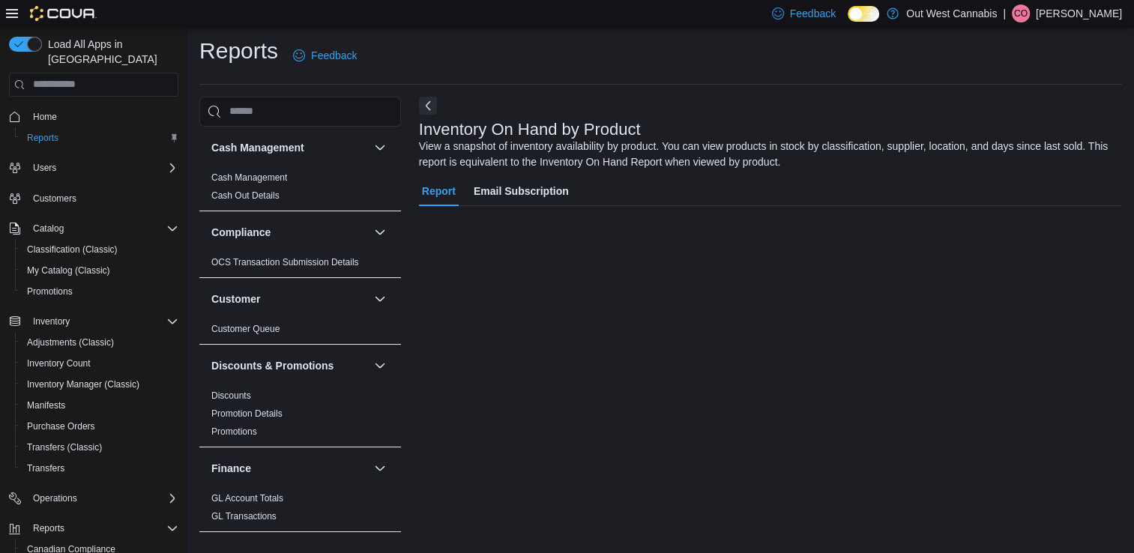
scroll to position [4, 0]
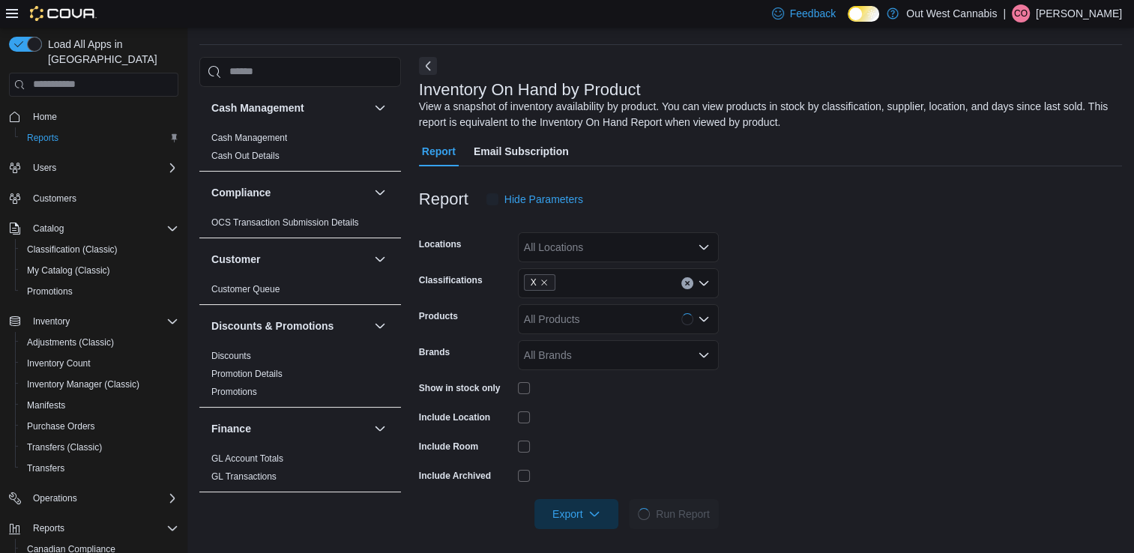
scroll to position [49, 0]
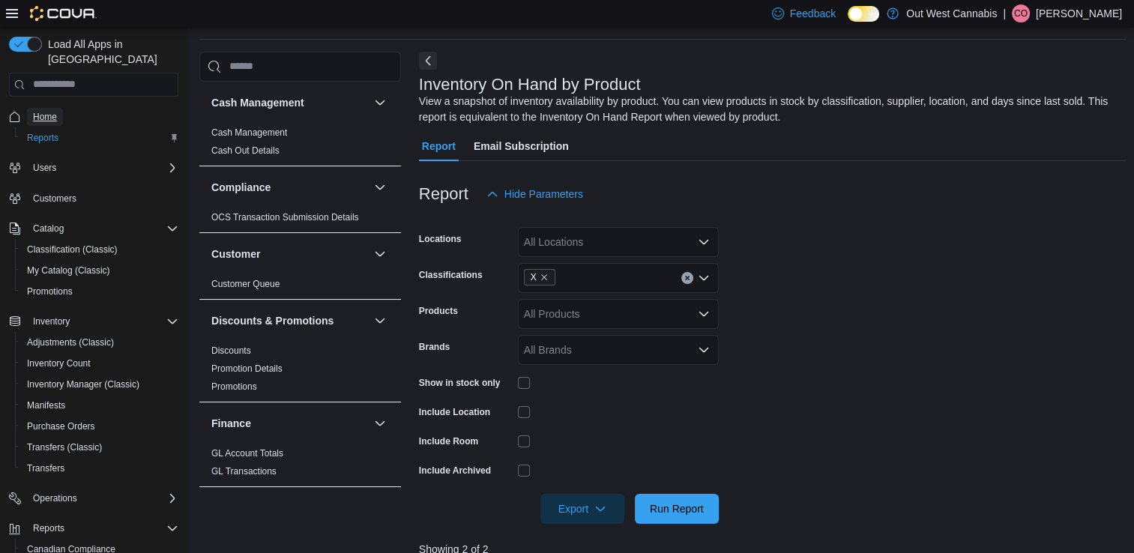
click at [48, 111] on span "Home" at bounding box center [45, 117] width 24 height 12
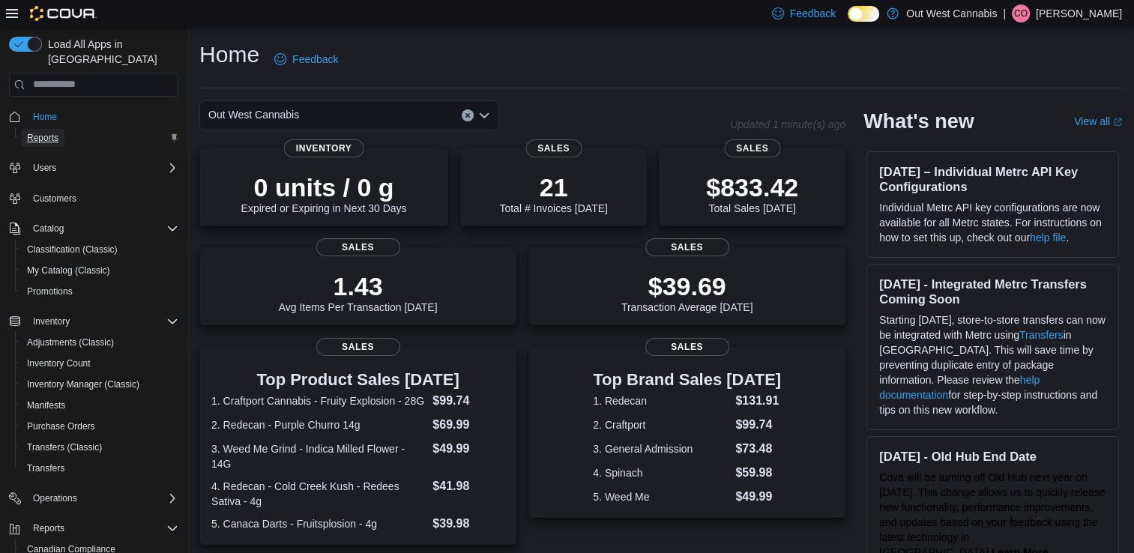
click at [44, 132] on span "Reports" at bounding box center [42, 138] width 31 height 12
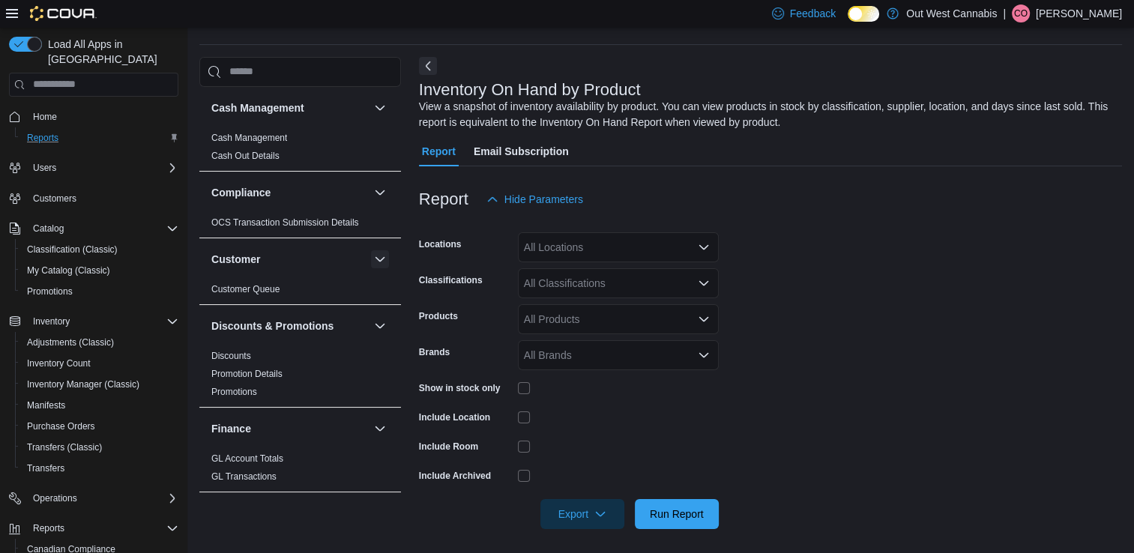
scroll to position [49, 0]
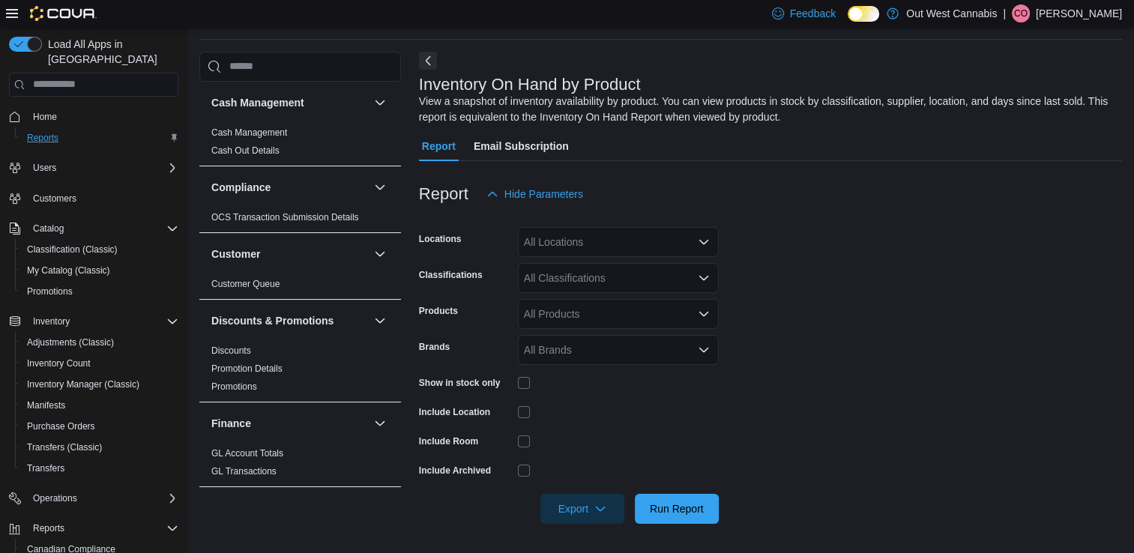
click at [566, 277] on div "All Classifications" at bounding box center [618, 278] width 201 height 30
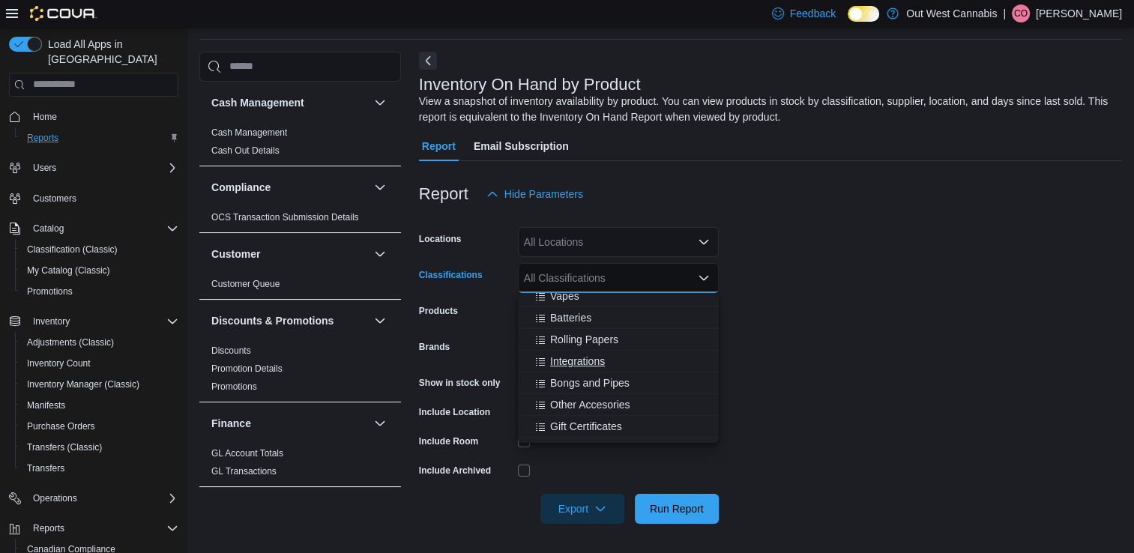
scroll to position [300, 0]
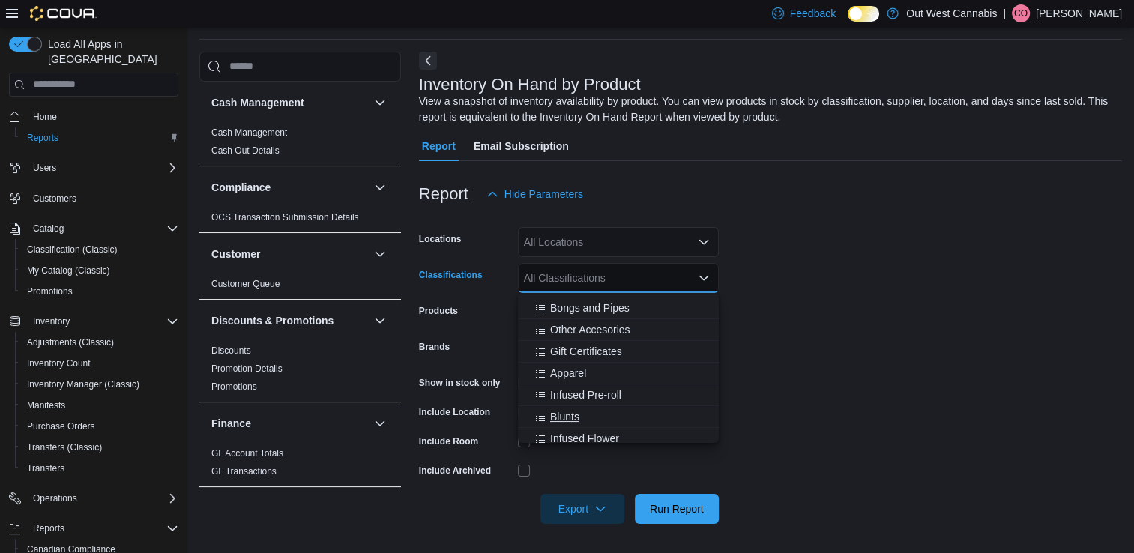
click at [586, 411] on div "Blunts" at bounding box center [618, 416] width 183 height 15
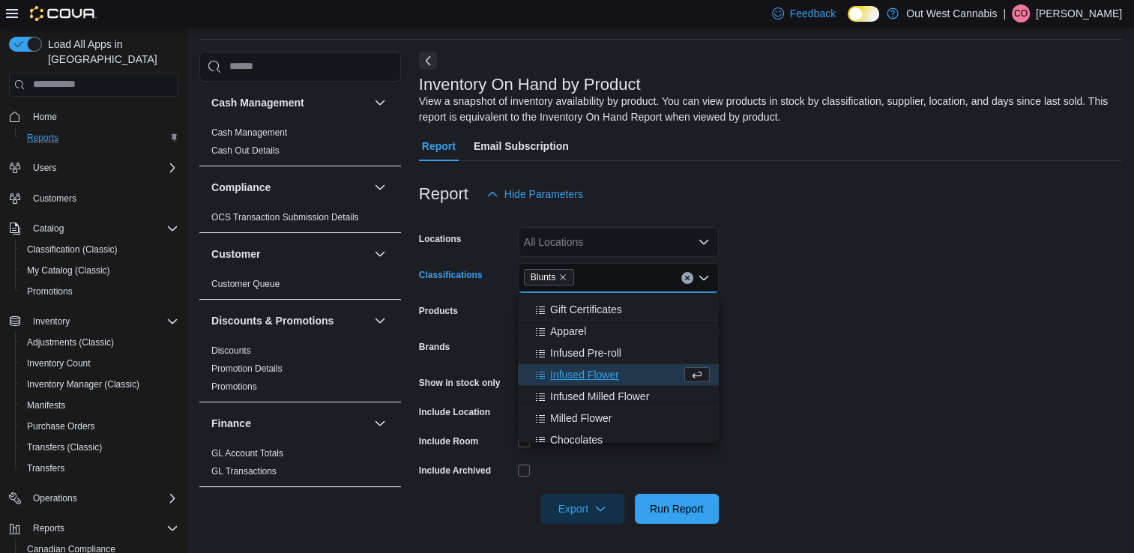
scroll to position [375, 0]
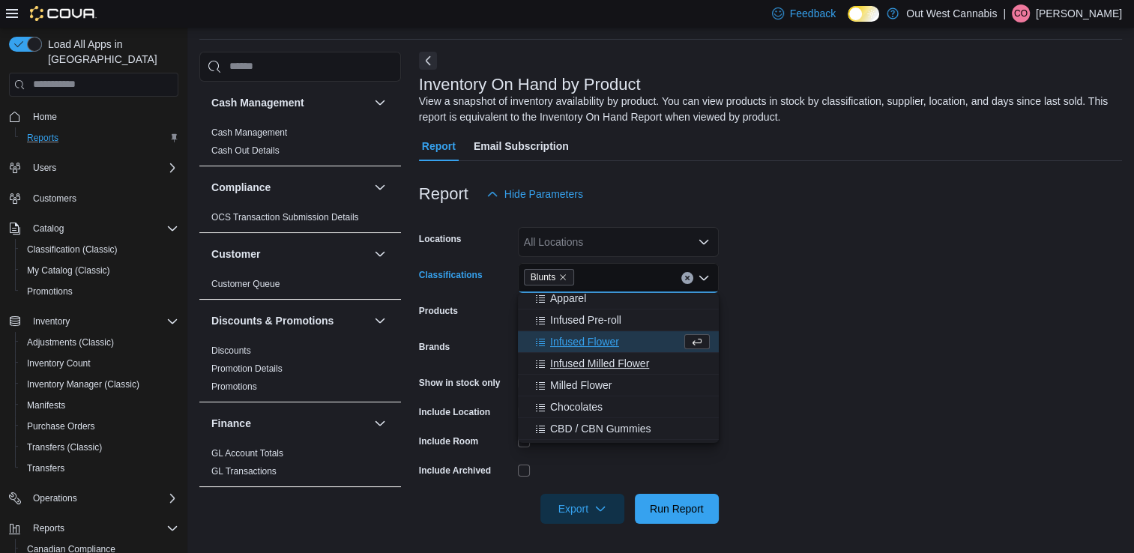
click at [658, 359] on div "Infused Milled Flower" at bounding box center [618, 363] width 183 height 15
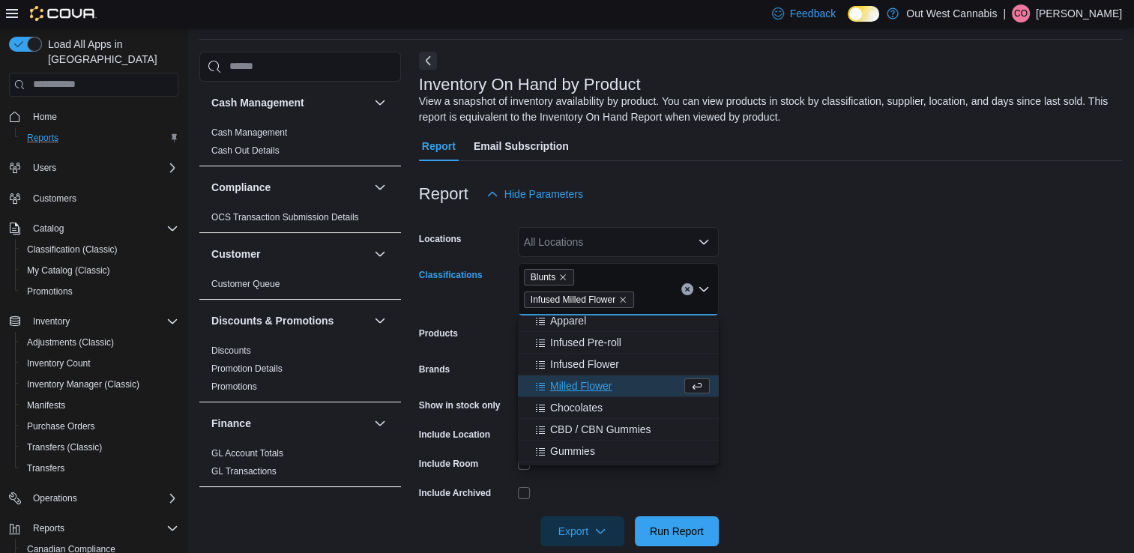
click at [634, 382] on div "Milled Flower" at bounding box center [604, 386] width 154 height 15
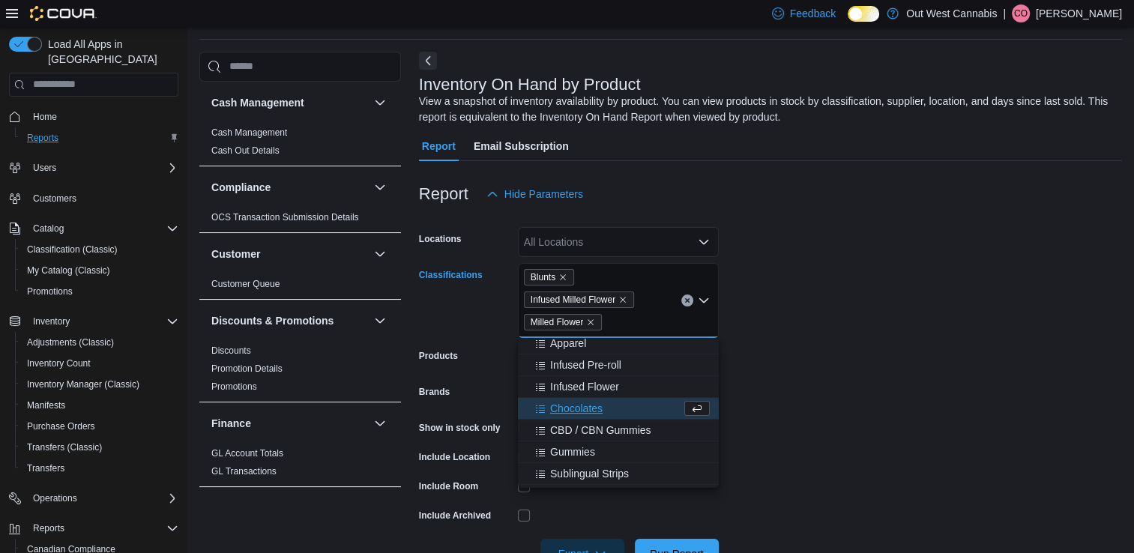
click at [622, 406] on div "Chocolates" at bounding box center [604, 408] width 154 height 15
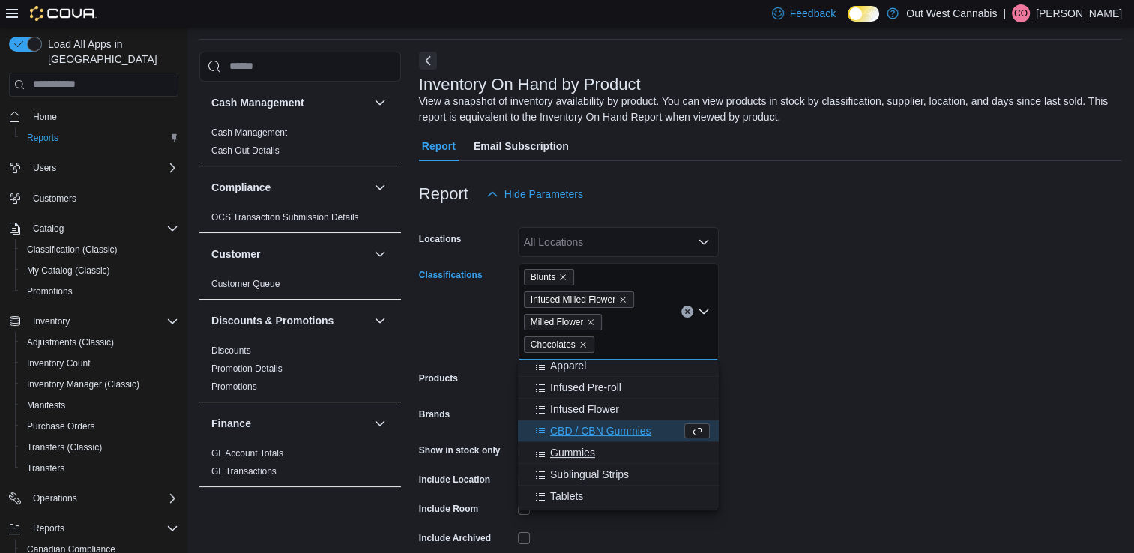
click at [593, 454] on span "Gummies" at bounding box center [572, 452] width 45 height 15
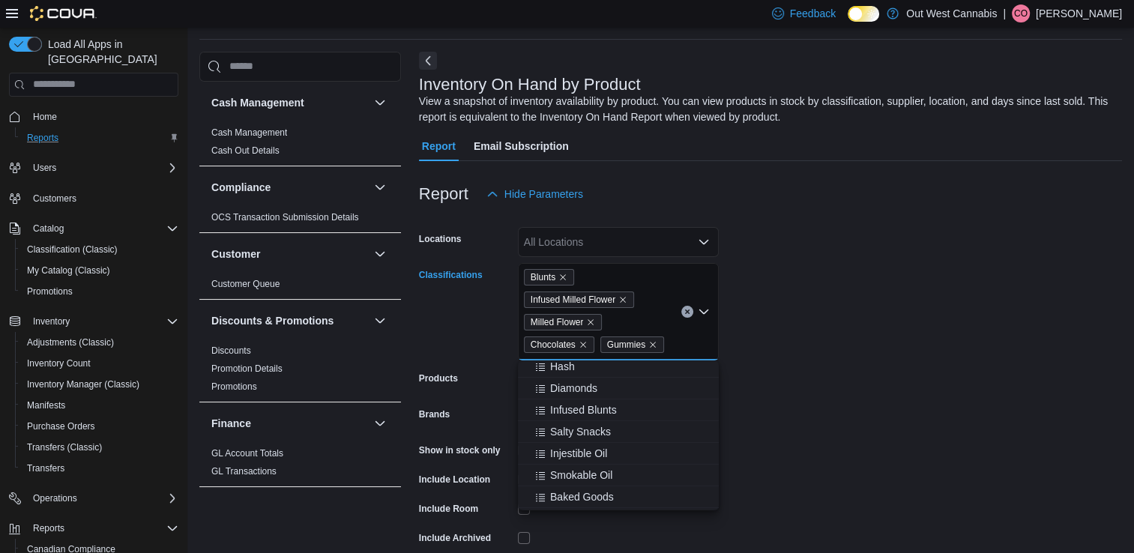
scroll to position [607, 0]
click at [620, 394] on div "Infused Blunts" at bounding box center [618, 395] width 183 height 15
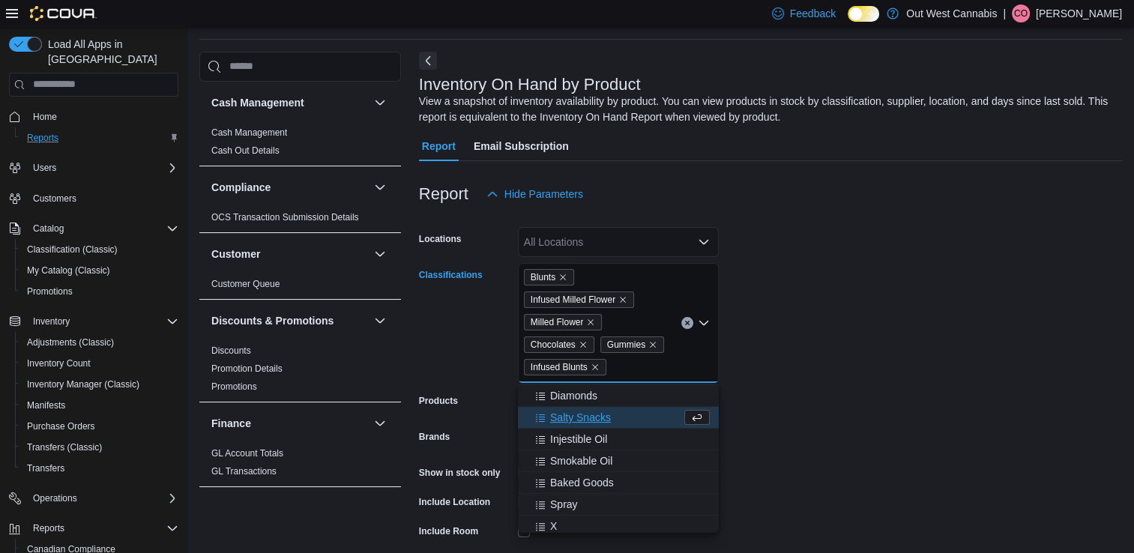
click at [630, 413] on div "Salty Snacks" at bounding box center [604, 417] width 154 height 15
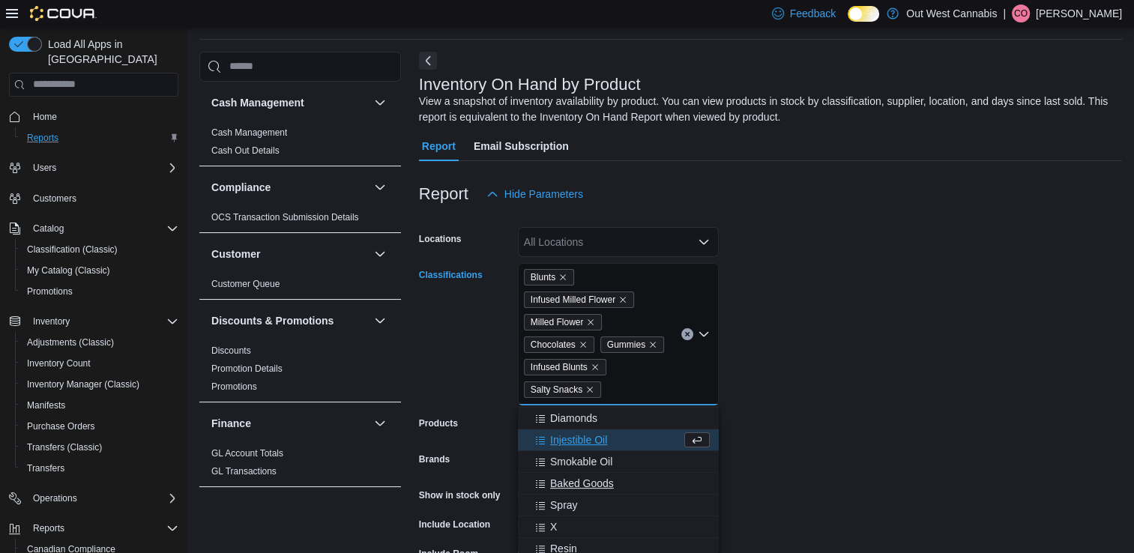
click at [625, 481] on div "Baked Goods" at bounding box center [618, 483] width 183 height 15
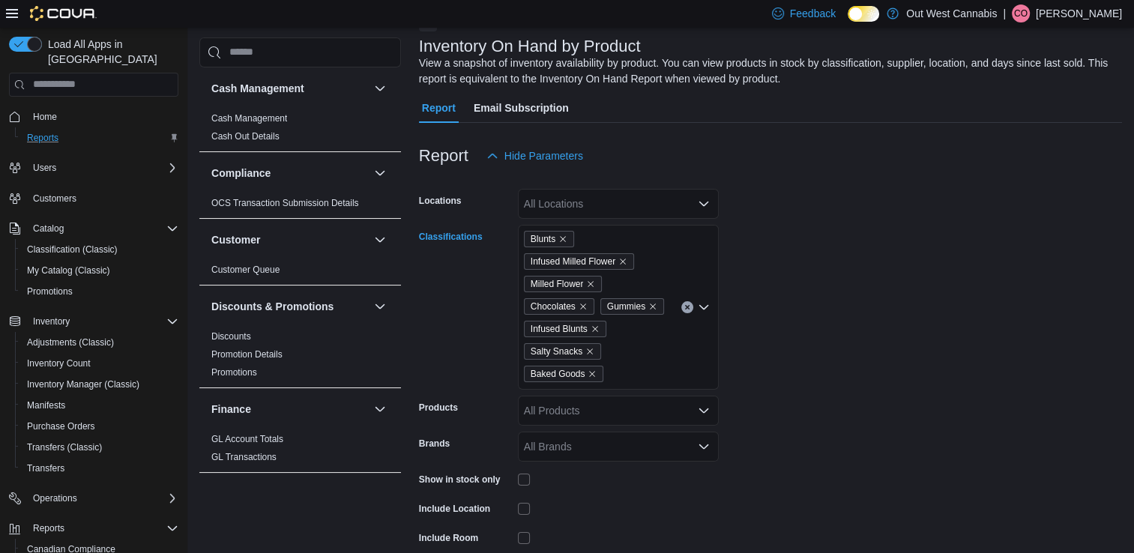
scroll to position [124, 0]
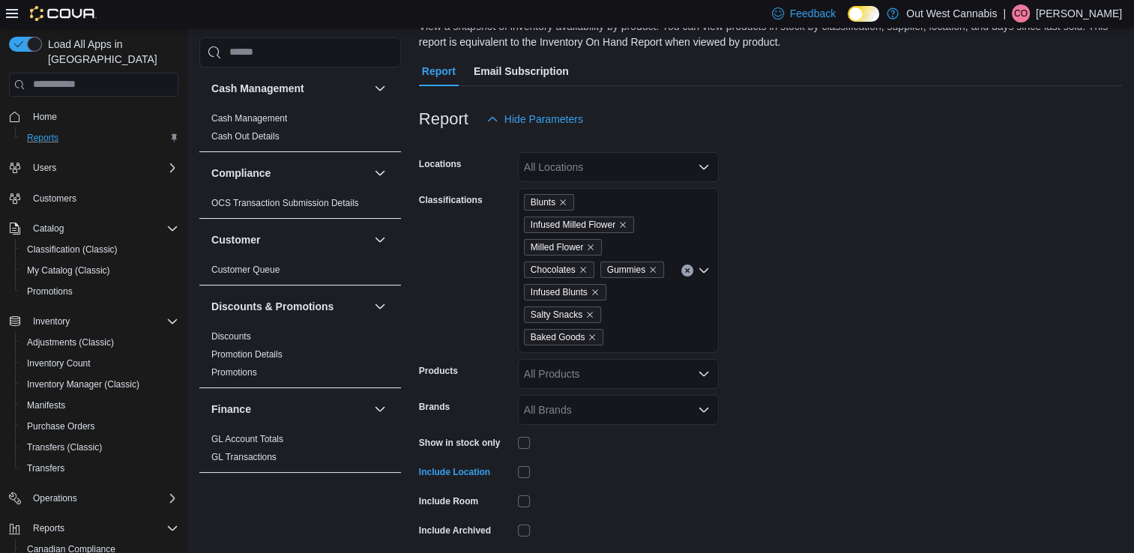
click at [615, 451] on div at bounding box center [618, 442] width 201 height 23
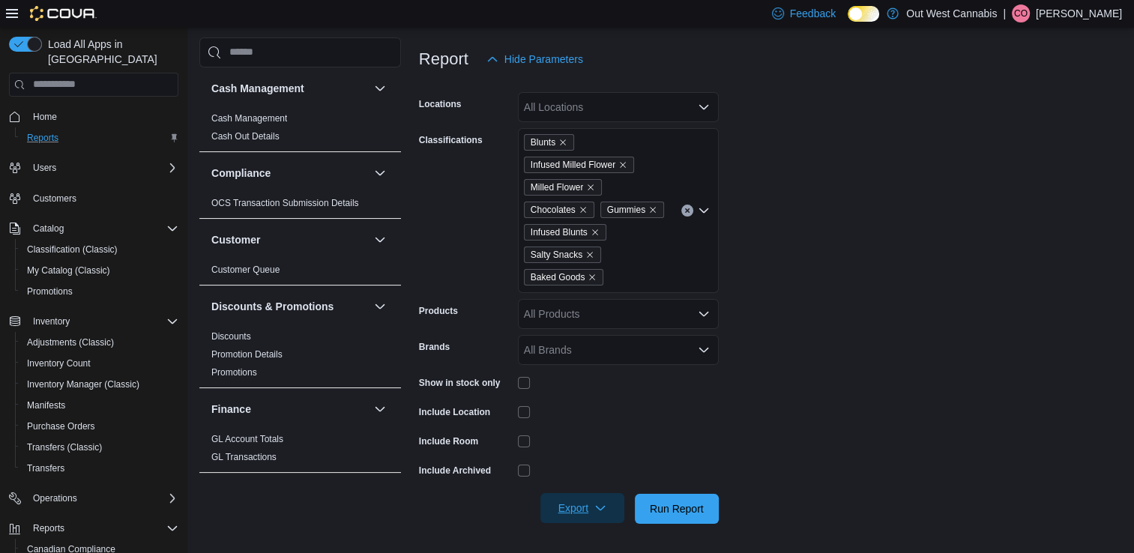
click at [593, 505] on span "Export" at bounding box center [583, 508] width 66 height 30
click at [600, 412] on span "Export to Excel" at bounding box center [584, 418] width 67 height 12
